Goal: Transaction & Acquisition: Obtain resource

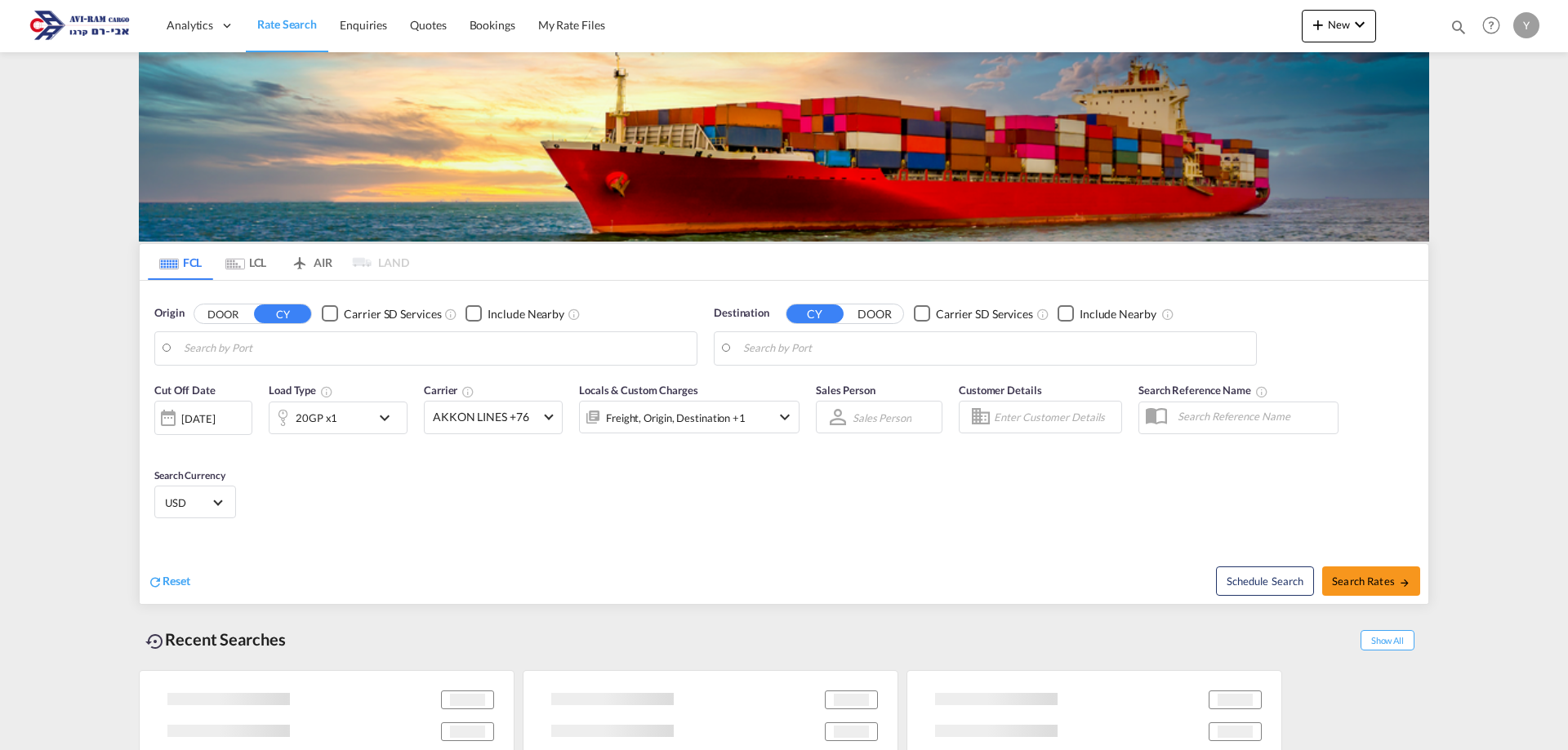
type input "[GEOGRAPHIC_DATA], [GEOGRAPHIC_DATA]"
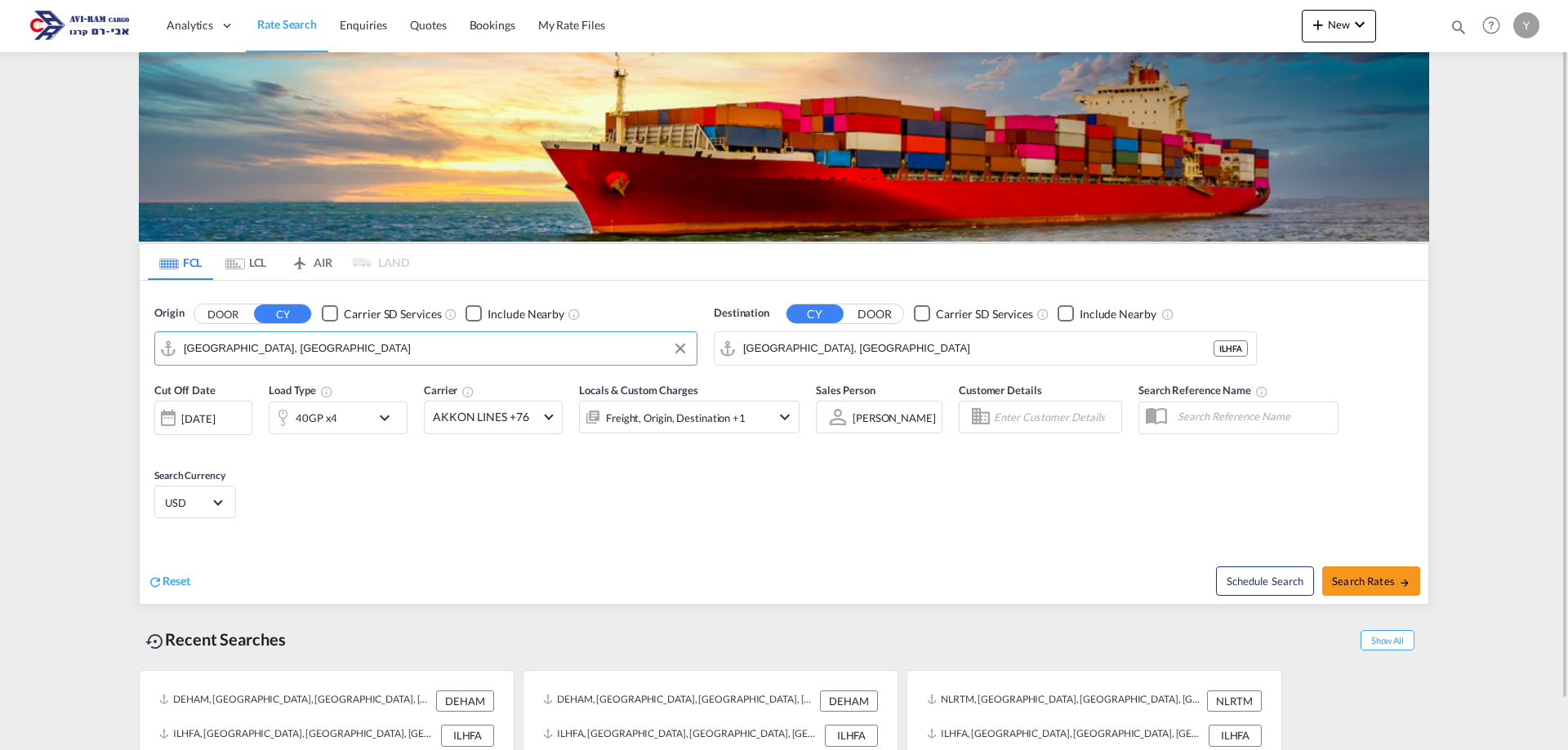
click at [312, 348] on input "[GEOGRAPHIC_DATA], [GEOGRAPHIC_DATA]" at bounding box center [436, 348] width 505 height 25
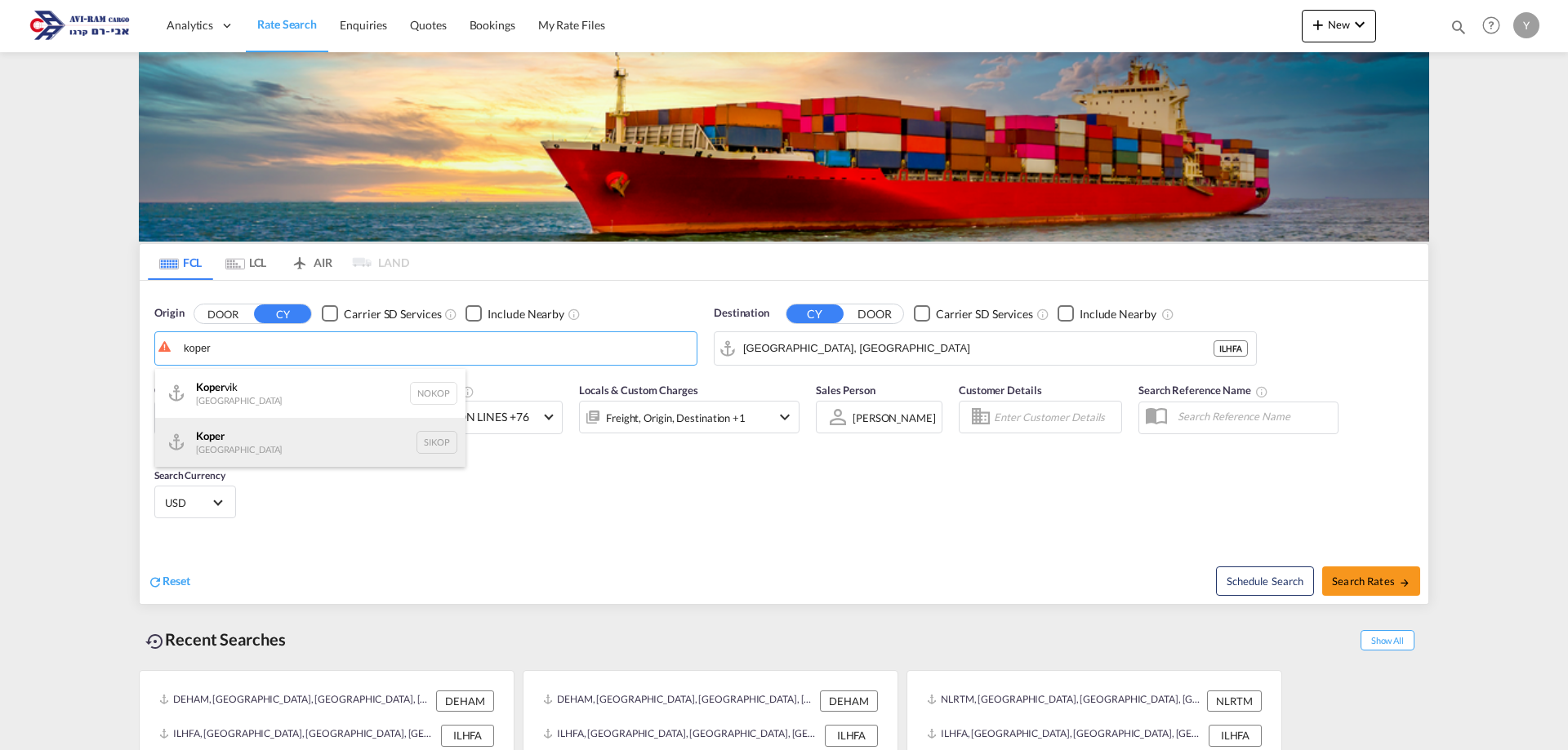
click at [248, 447] on div "Koper Slovenia SIKOP" at bounding box center [311, 442] width 311 height 49
type input "Koper, SIKOP"
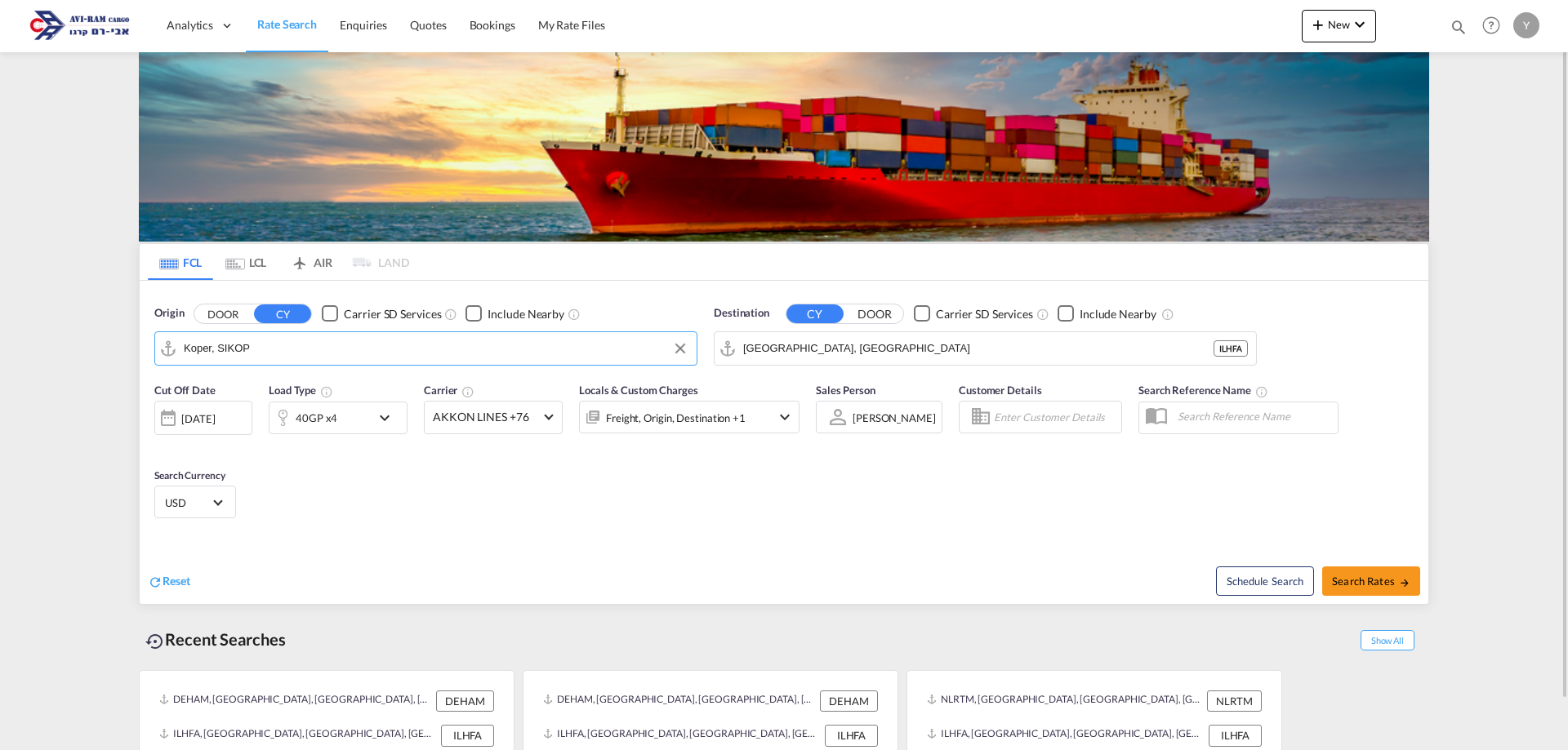
click at [354, 422] on div "40GP x4" at bounding box center [320, 418] width 101 height 33
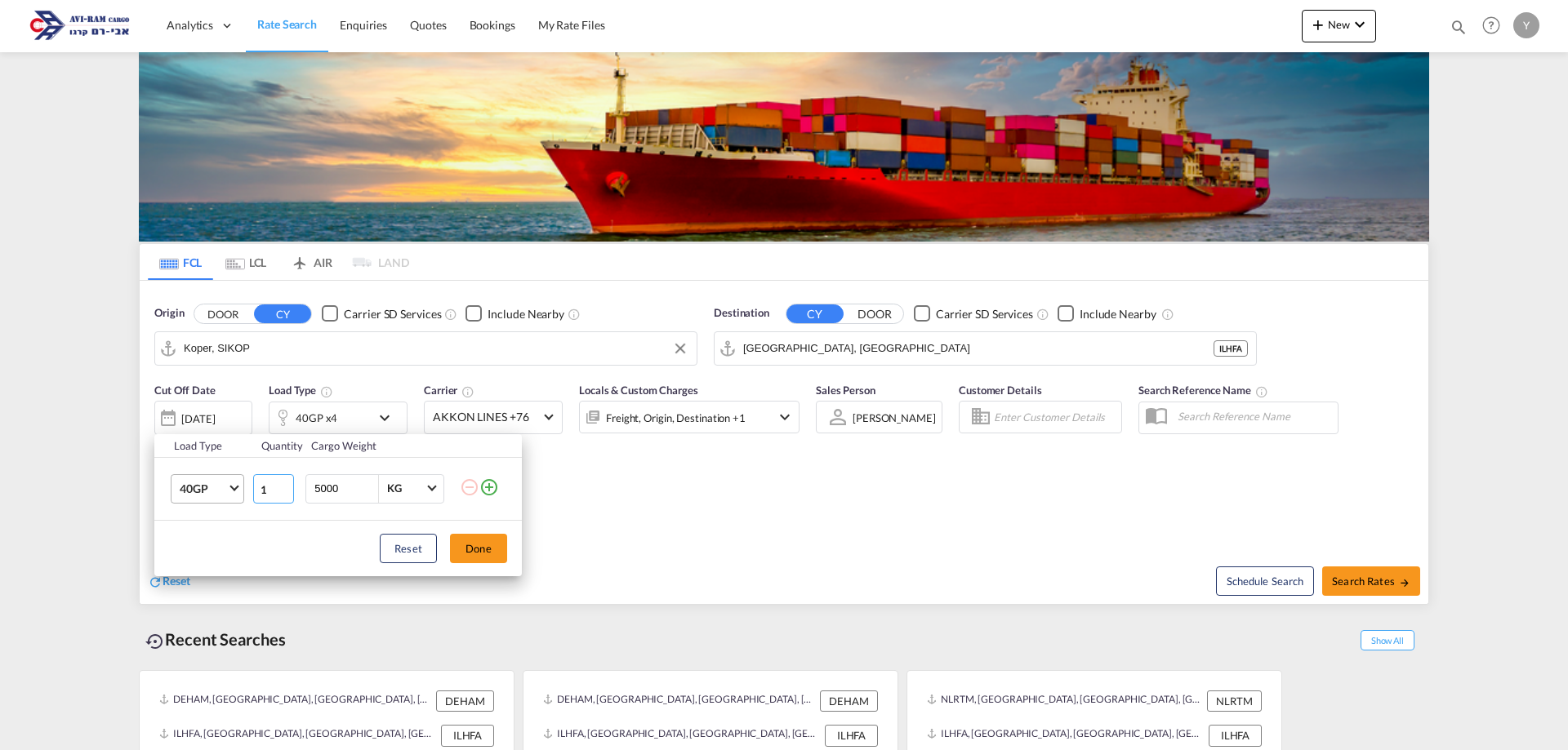
drag, startPoint x: 278, startPoint y: 491, endPoint x: 243, endPoint y: 495, distance: 35.2
click at [253, 495] on input "0" at bounding box center [274, 489] width 41 height 29
drag, startPoint x: 276, startPoint y: 483, endPoint x: 245, endPoint y: 493, distance: 32.6
click at [245, 493] on tr "40GP 20GP 40GP 40HC 45HC 20RE 40RE 40HR 20OT 40OT 20FR 40FR 40NR 20NR 45S 20TK …" at bounding box center [338, 488] width 367 height 63
type input "1"
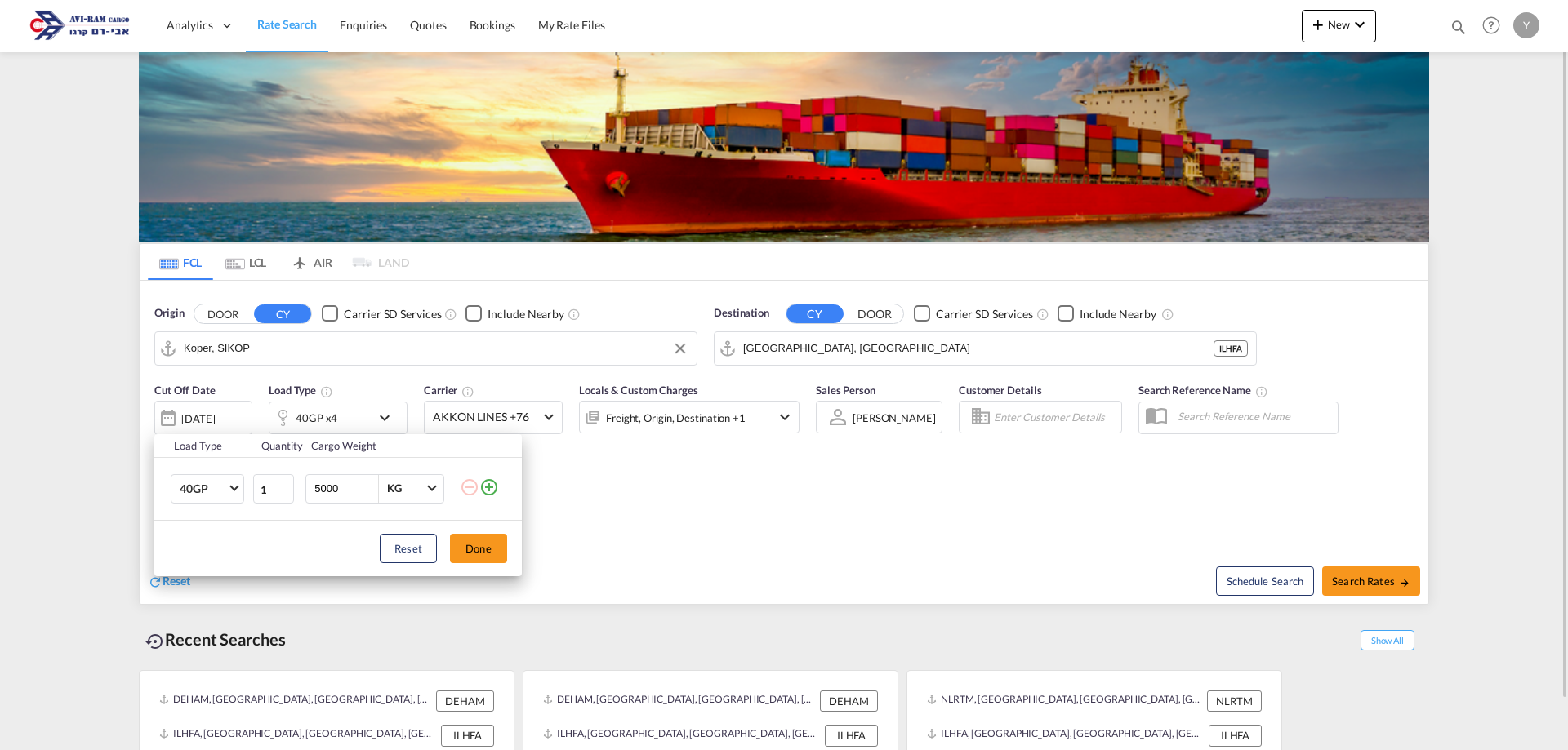
click at [495, 550] on button "Done" at bounding box center [478, 548] width 58 height 29
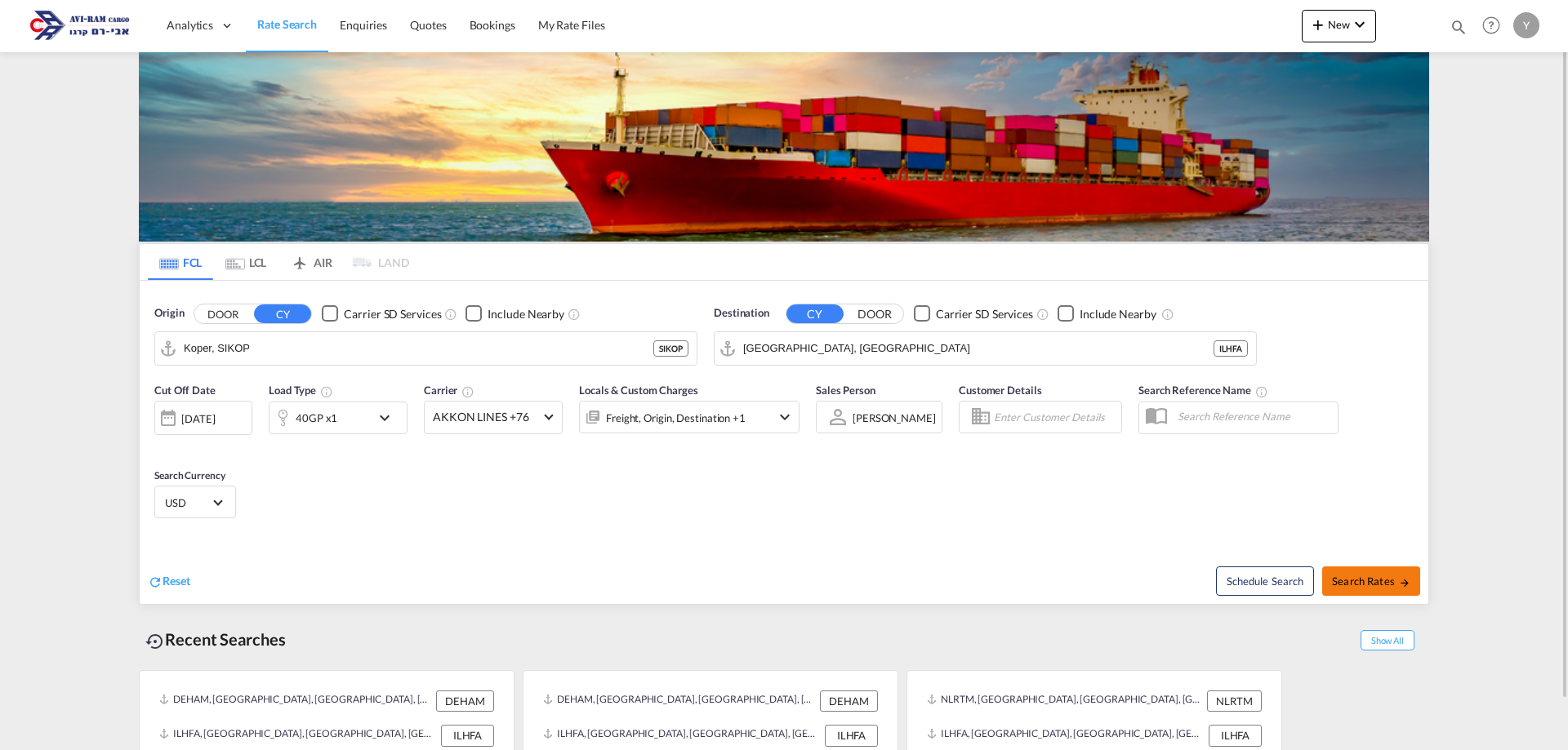
click at [1372, 572] on button "Search Rates" at bounding box center [1371, 581] width 98 height 29
type input "SIKOP to ILHFA / [DATE]"
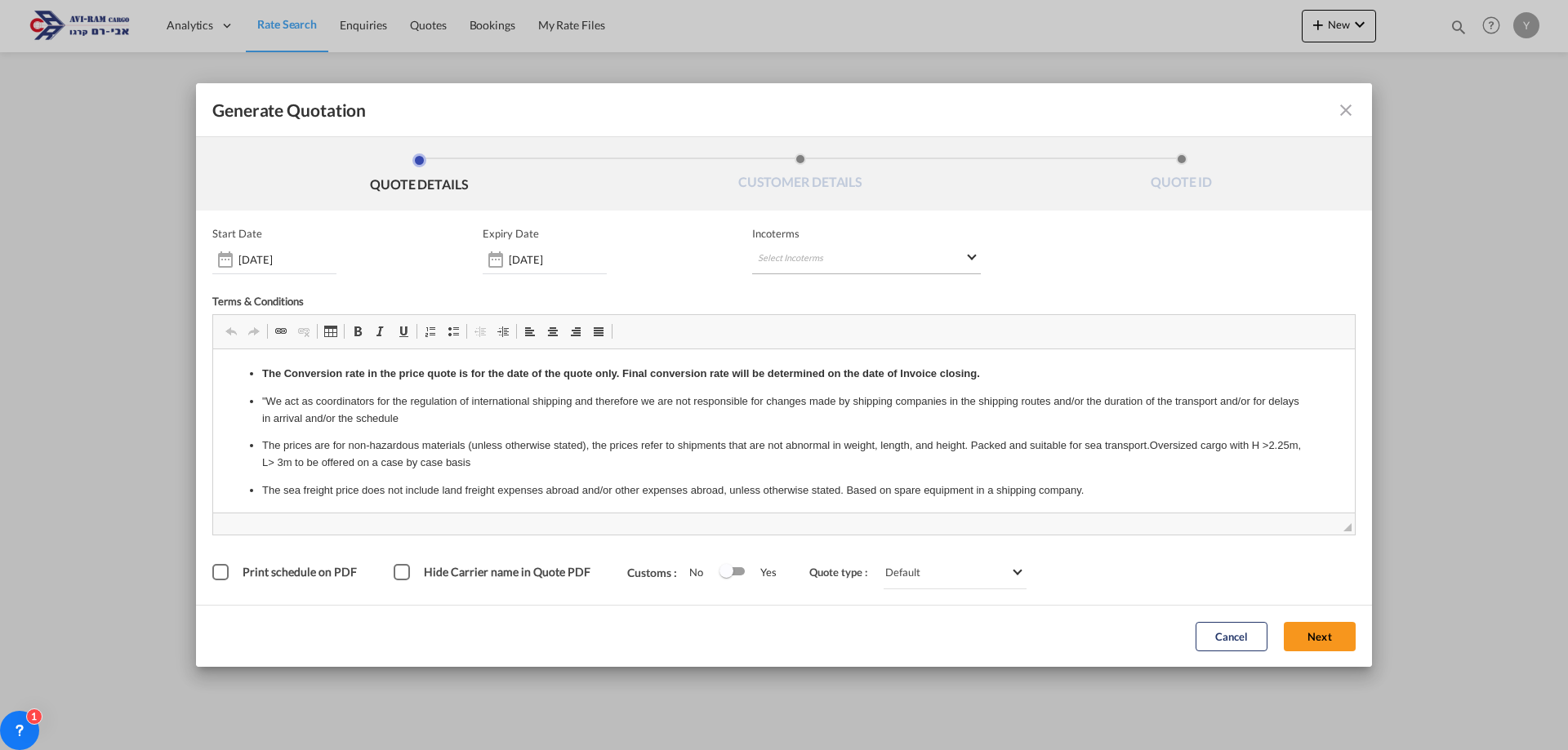
click at [776, 267] on md-select "Select Incoterms" at bounding box center [866, 259] width 228 height 29
type md-option "[object Object]"
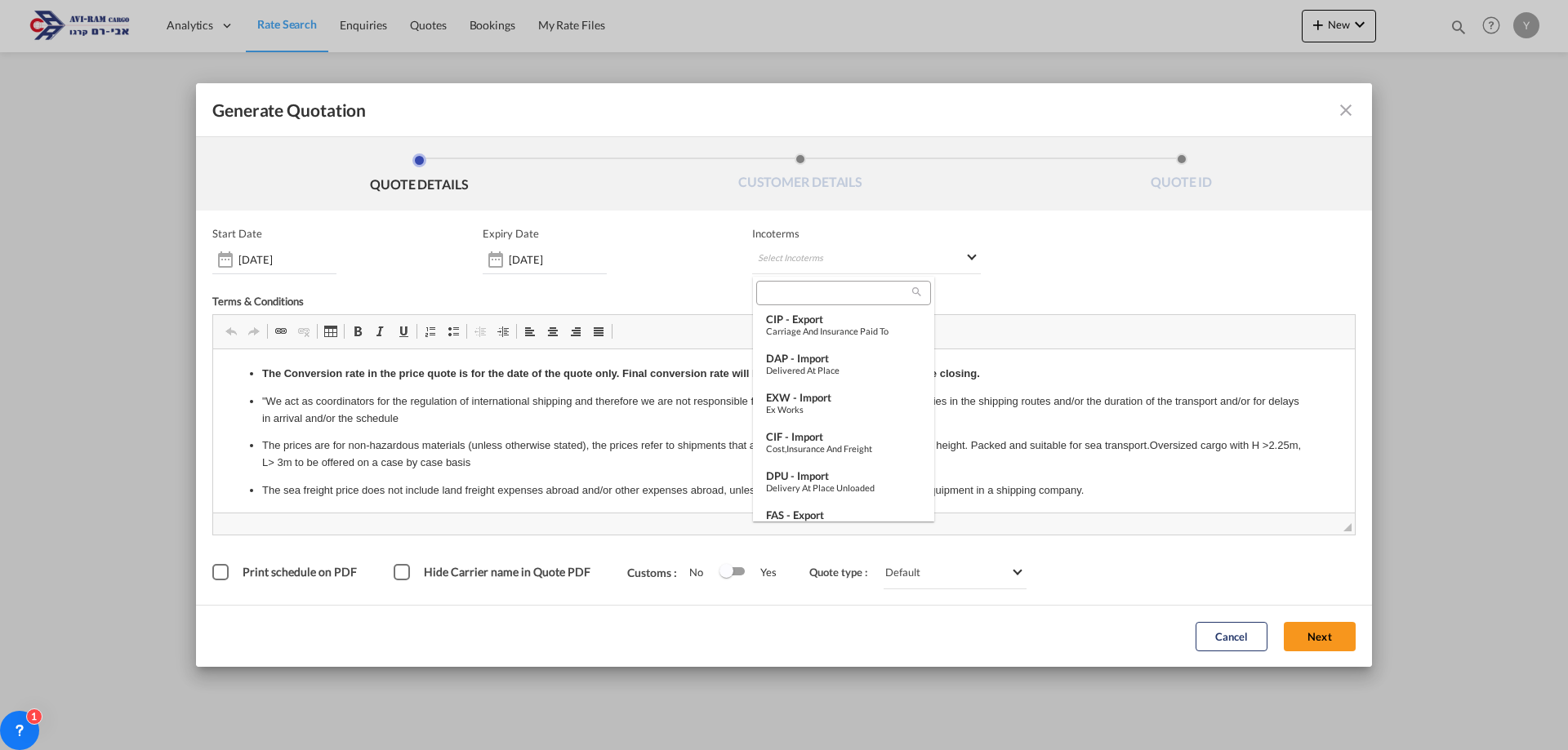
click at [798, 287] on input "search" at bounding box center [837, 293] width 151 height 15
type input "ק"
type input "EX"
click at [805, 444] on div "EXW - import" at bounding box center [843, 439] width 155 height 13
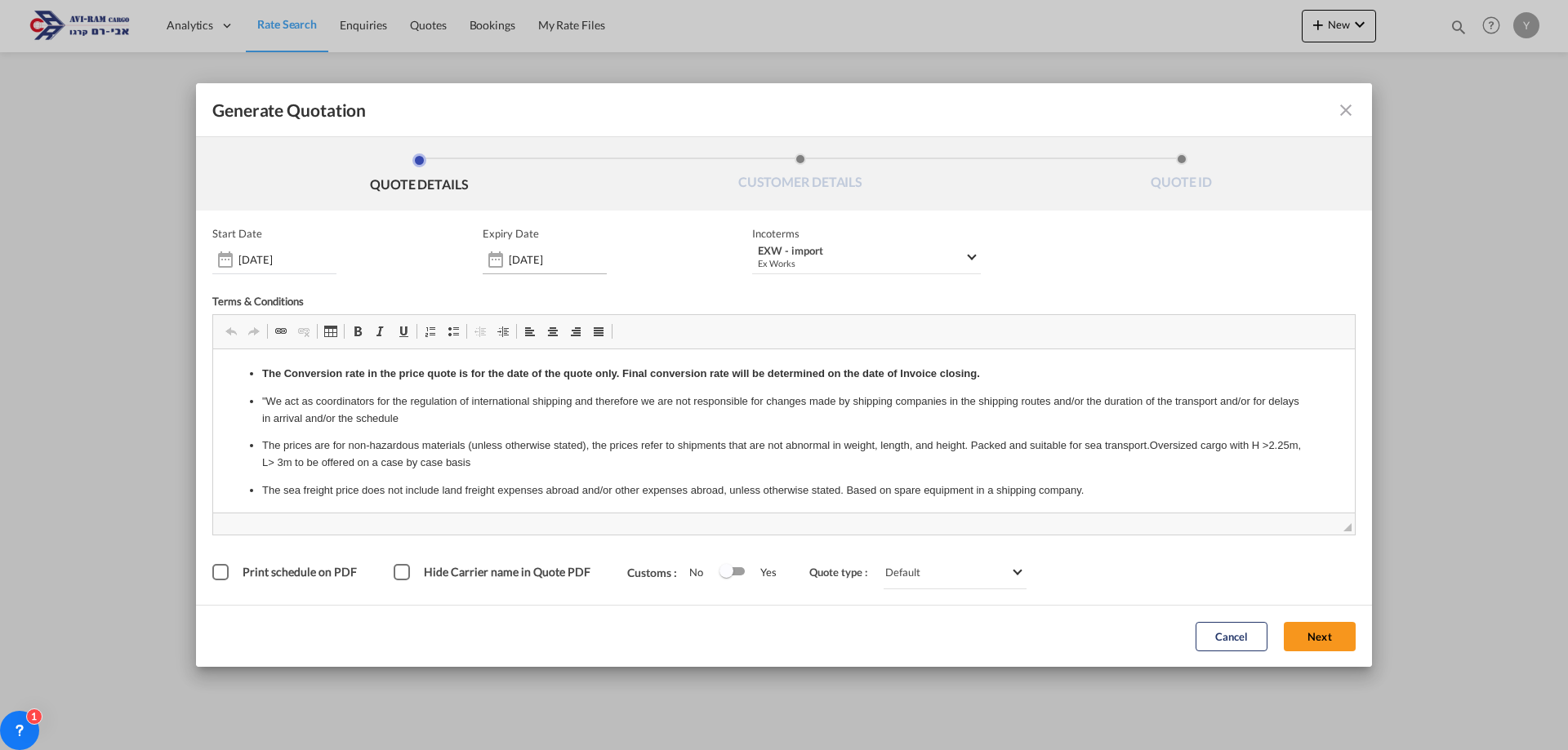
click at [543, 260] on input "[DATE]" at bounding box center [558, 259] width 98 height 13
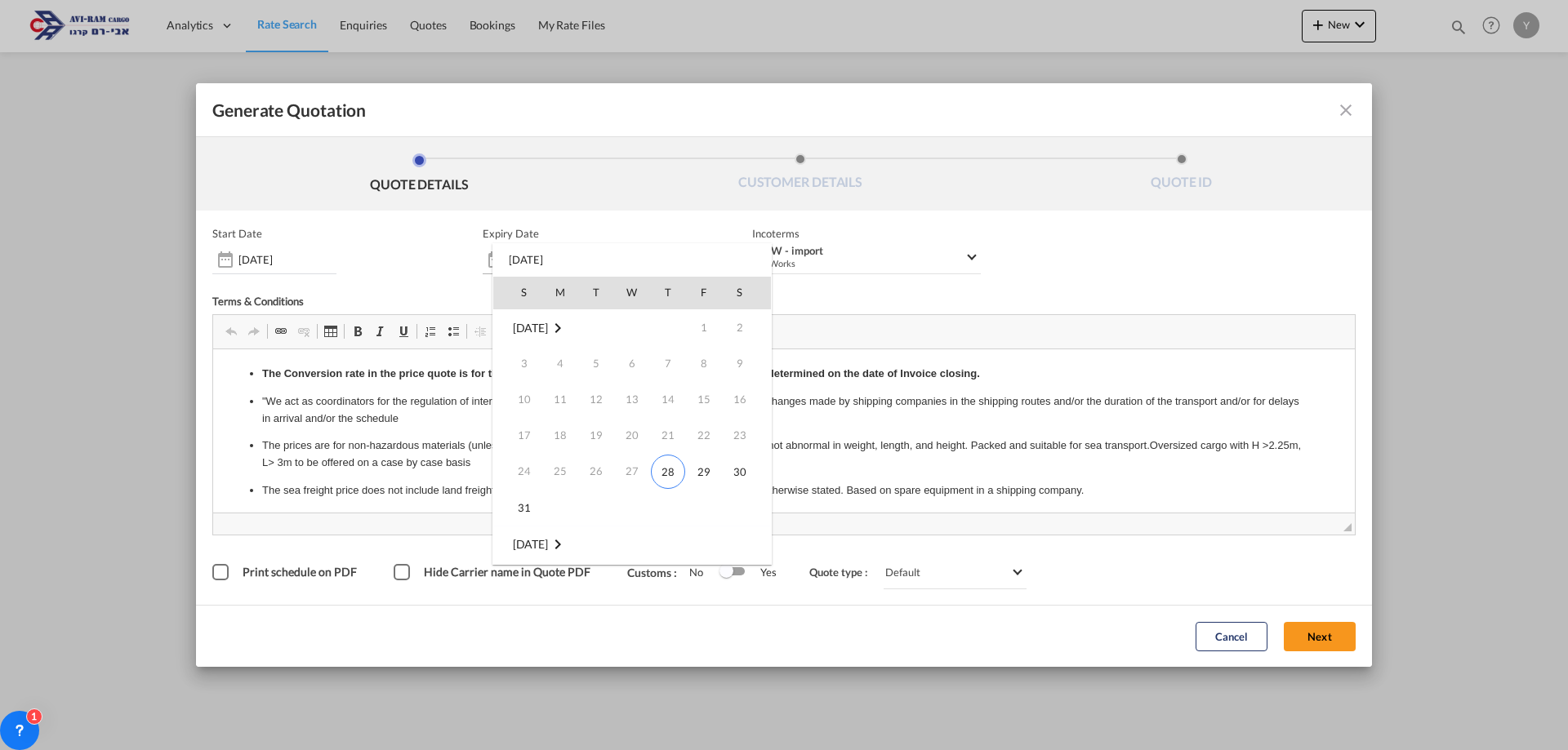
scroll to position [216, 0]
click at [543, 260] on div "S M T W T F S [DATE] 1 2 3 4 5 6 7 8 9 10 11 12 13 14 15 16 17 18 19 20 21 22 2…" at bounding box center [632, 404] width 279 height 322
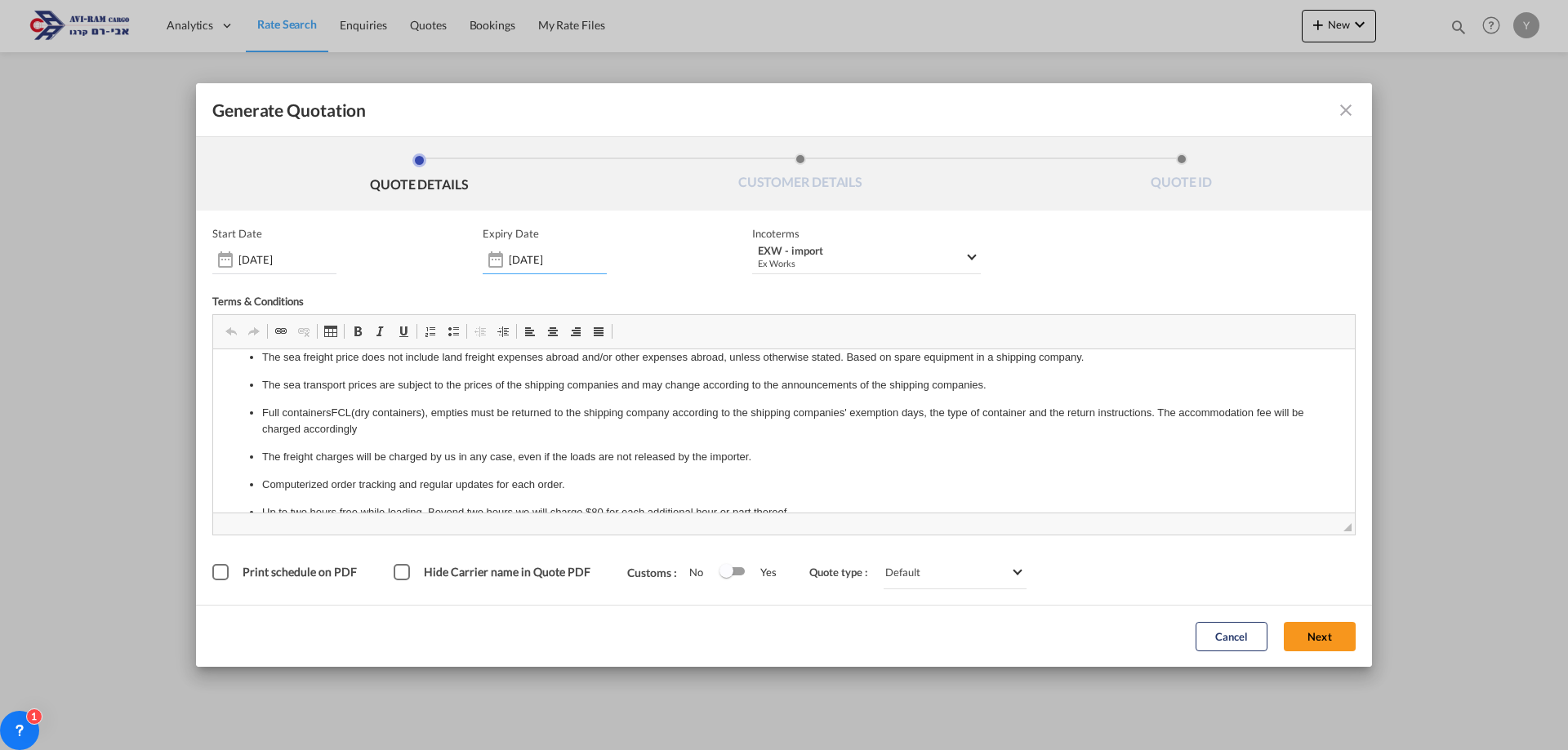
scroll to position [245, 0]
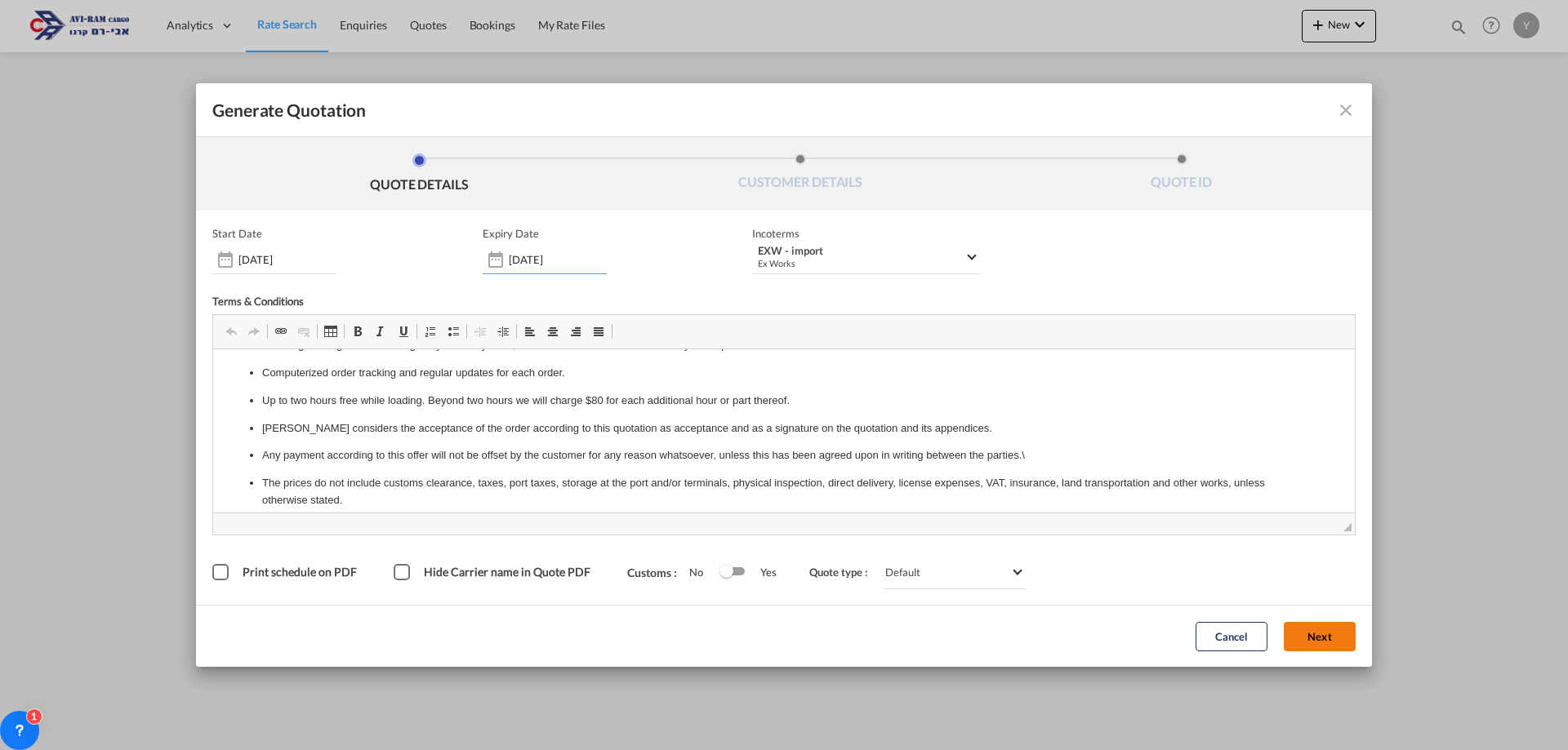
click at [1309, 632] on button "Next" at bounding box center [1320, 637] width 72 height 29
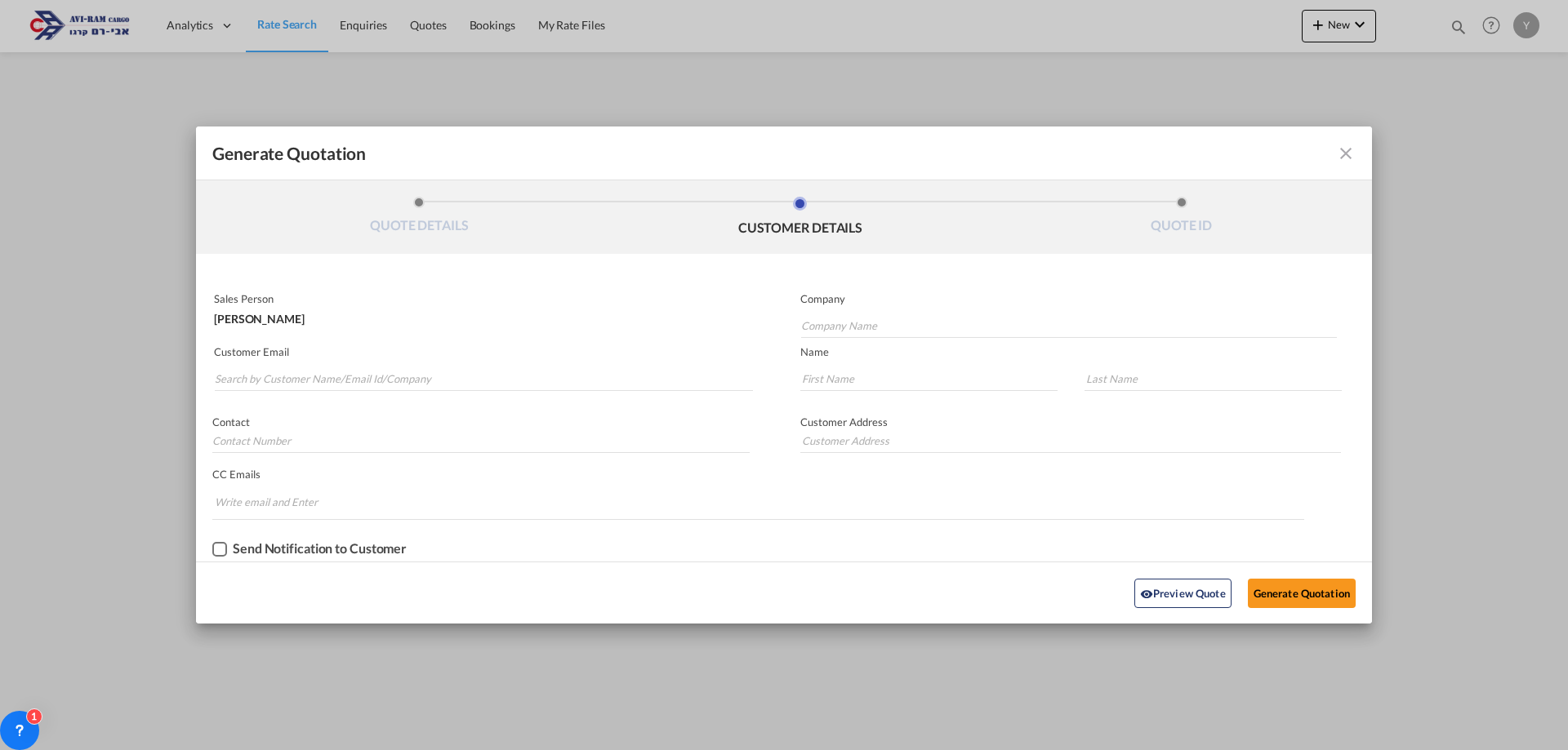
scroll to position [0, 0]
click at [328, 385] on input "Search by Customer Name/Email Id/Company" at bounding box center [483, 378] width 538 height 25
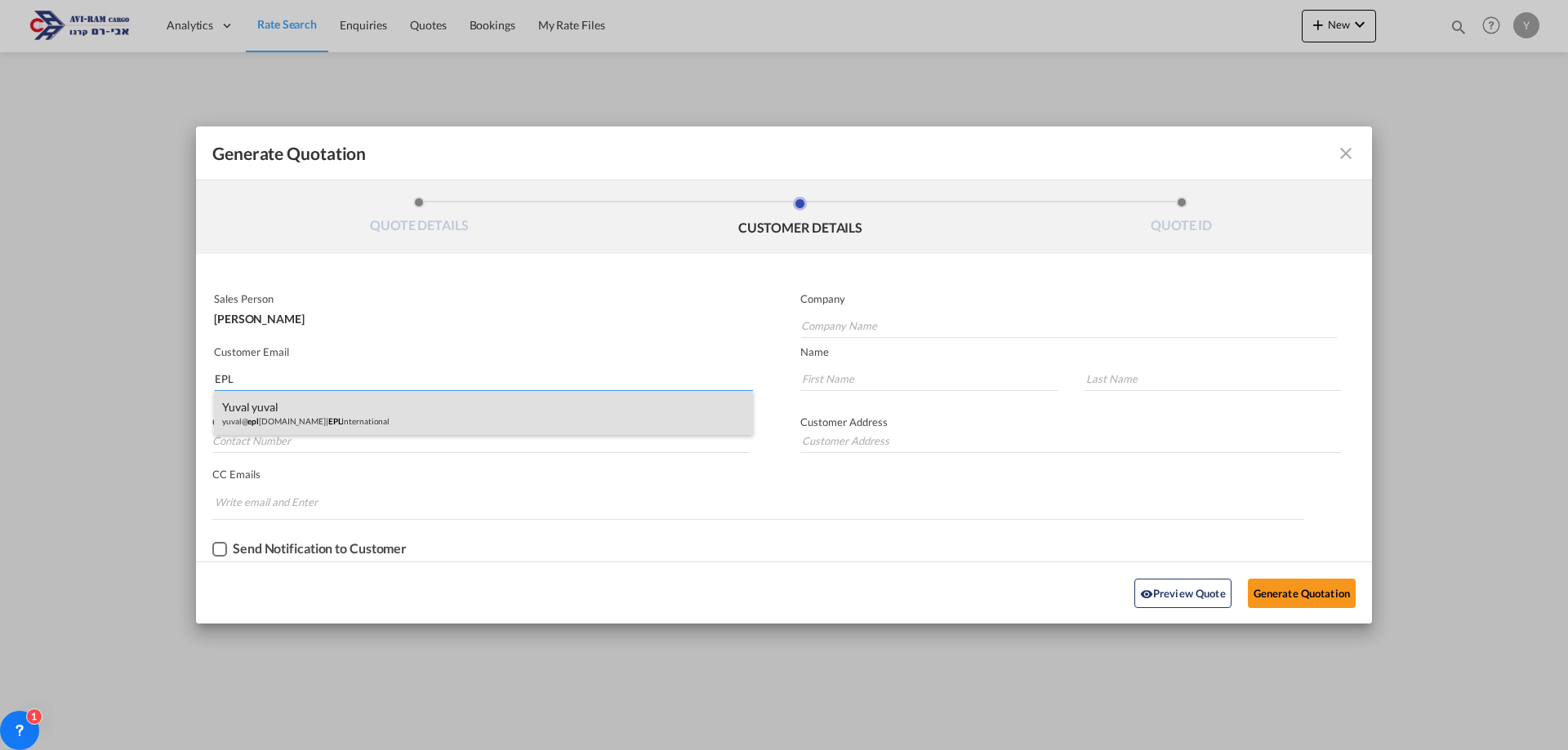
type input "EPL"
click at [240, 416] on div "yuval yuval yuval@ epl [DOMAIN_NAME] | EPL International" at bounding box center [483, 413] width 539 height 44
type input "EPL International"
type input "[EMAIL_ADDRESS][DOMAIN_NAME]"
type input "yuval"
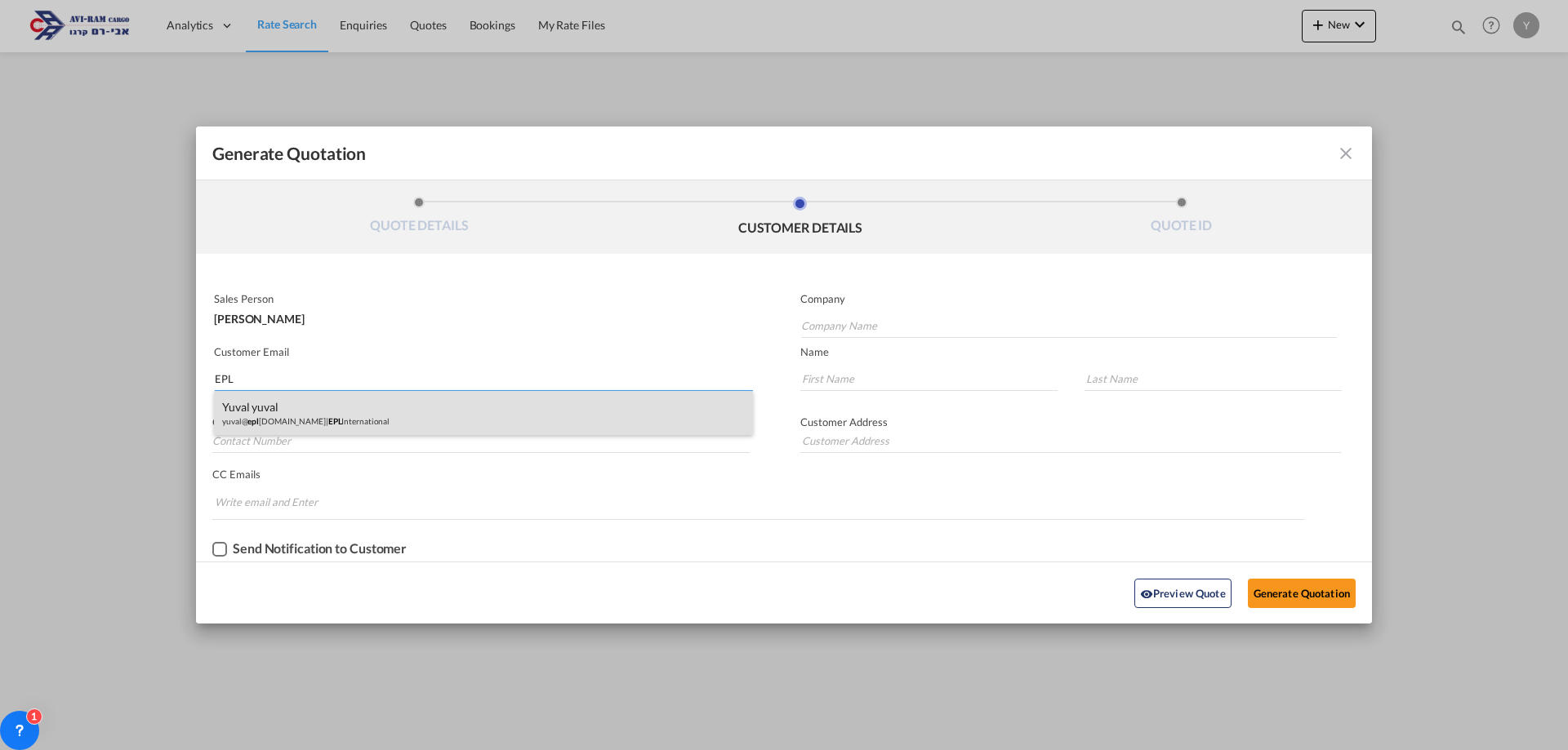
type input "yuval"
type input "0546841220"
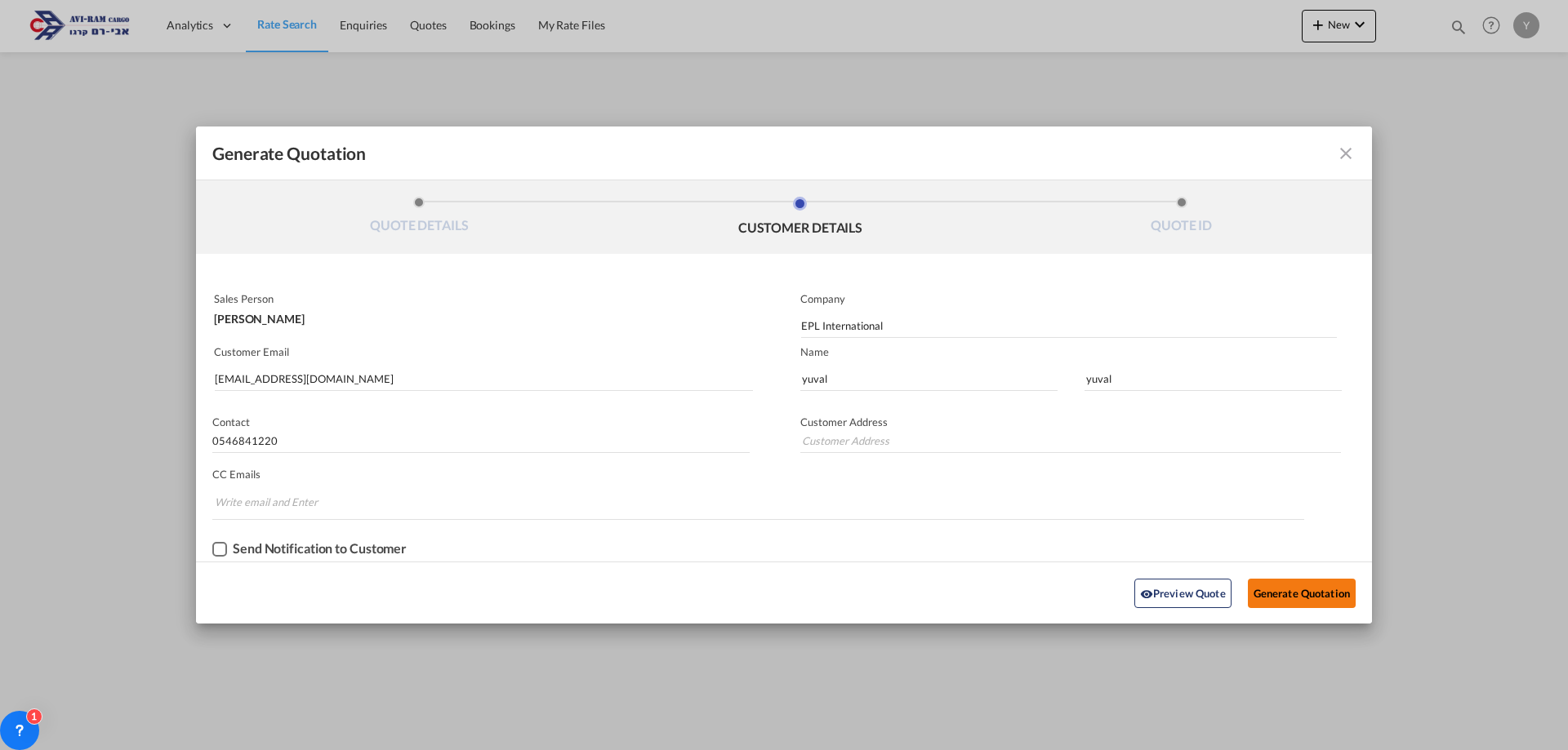
click at [1286, 596] on button "Generate Quotation" at bounding box center [1302, 594] width 108 height 29
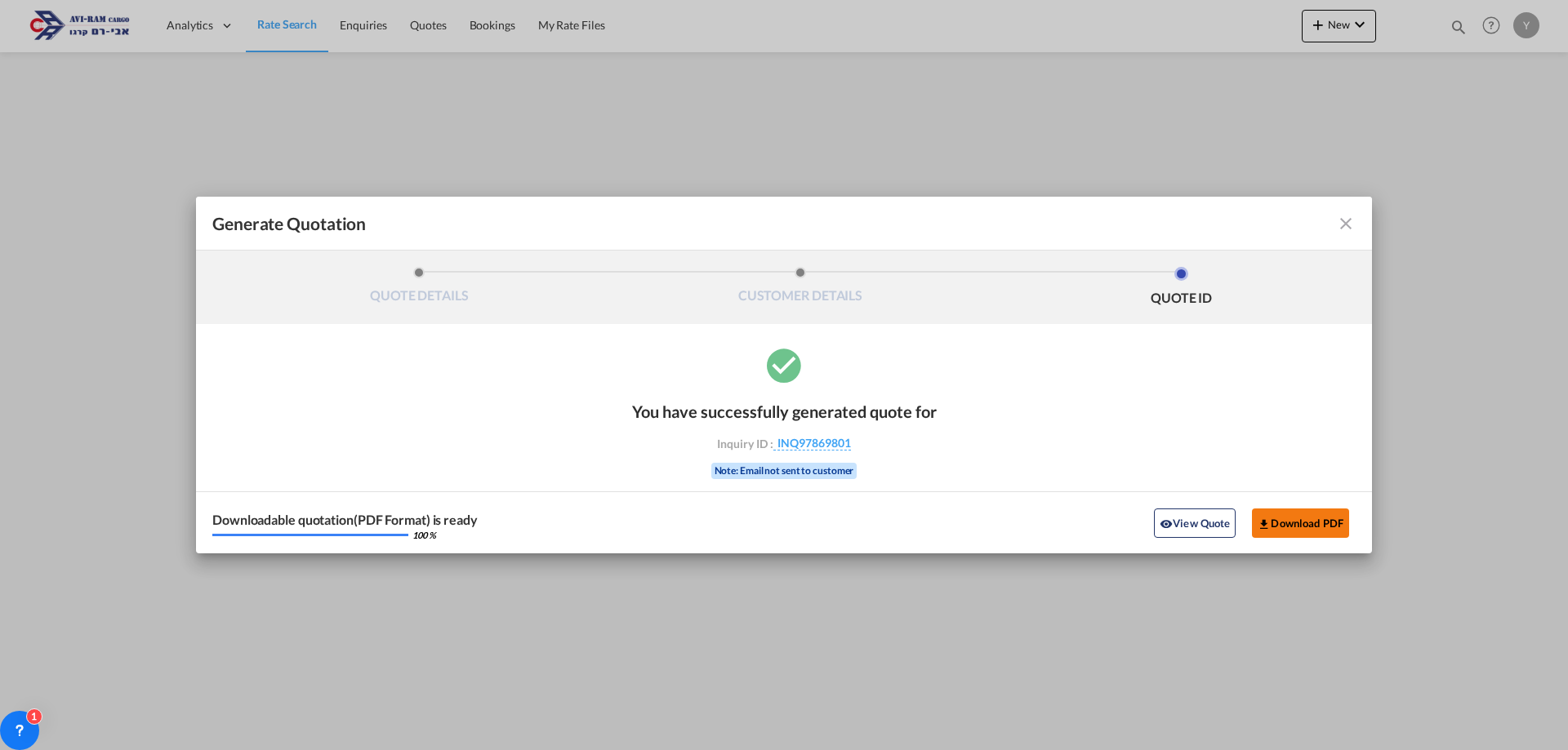
click at [1303, 523] on button "Download PDF" at bounding box center [1299, 523] width 97 height 29
